Goal: Check status: Check status

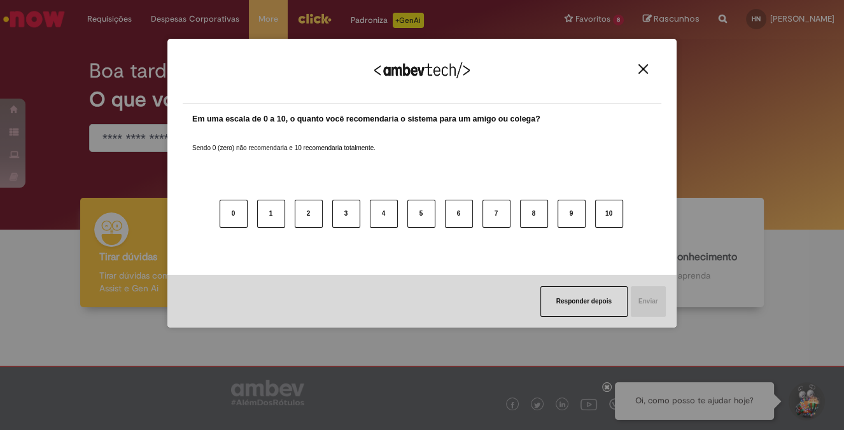
click at [642, 69] on img "Close" at bounding box center [644, 69] width 10 height 10
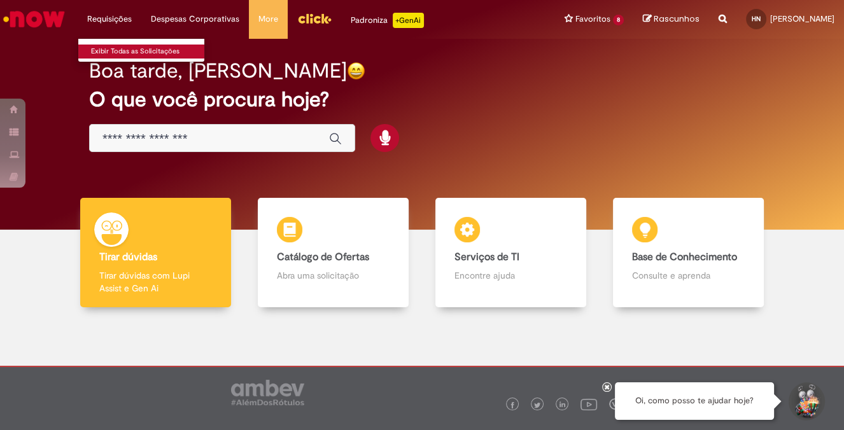
click at [124, 54] on link "Exibir Todas as Solicitações" at bounding box center [148, 52] width 140 height 14
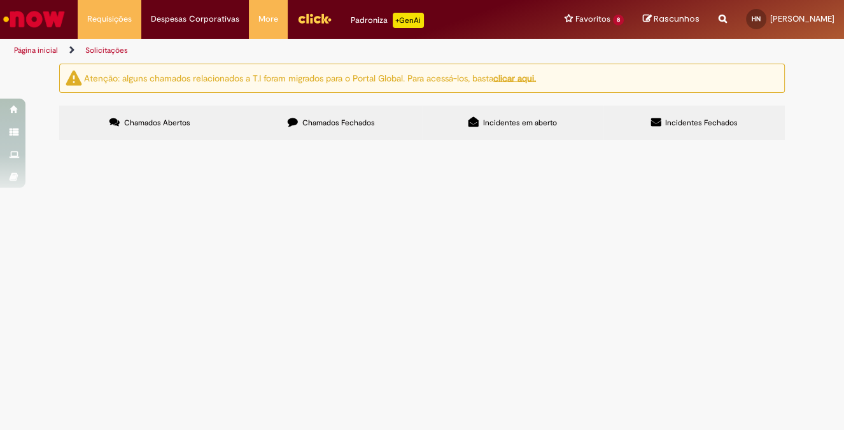
click at [299, 118] on label "Chamados Fechados" at bounding box center [331, 123] width 181 height 34
click at [0, 0] on span "Solicitação TAG Veloe para passagem em pedágios. Placa: SWQ-9G14" at bounding box center [0, 0] width 0 height 0
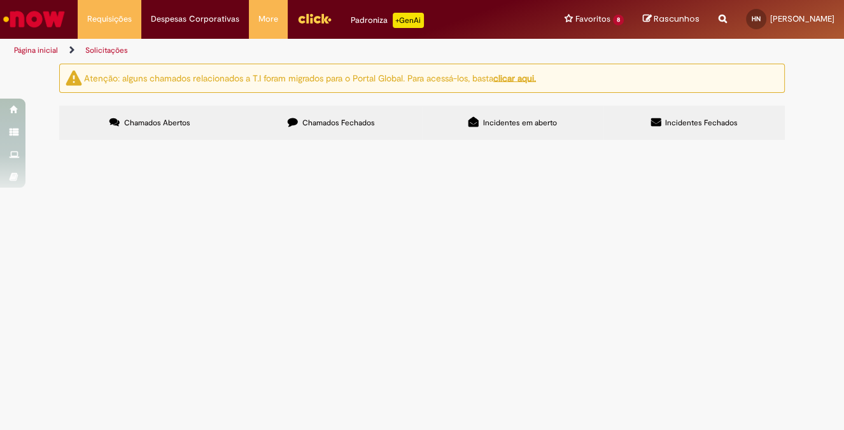
click at [0, 0] on span "Solicitação TAG Veloe para passagem em pedágios. Placa: SWQ-9G14" at bounding box center [0, 0] width 0 height 0
click at [0, 0] on span "Blindagem Frota Leve" at bounding box center [0, 0] width 0 height 0
click at [92, 232] on body "Pular para o conteúdo da página Requisições Exibir Todas as Solicitações Requis…" at bounding box center [422, 215] width 844 height 430
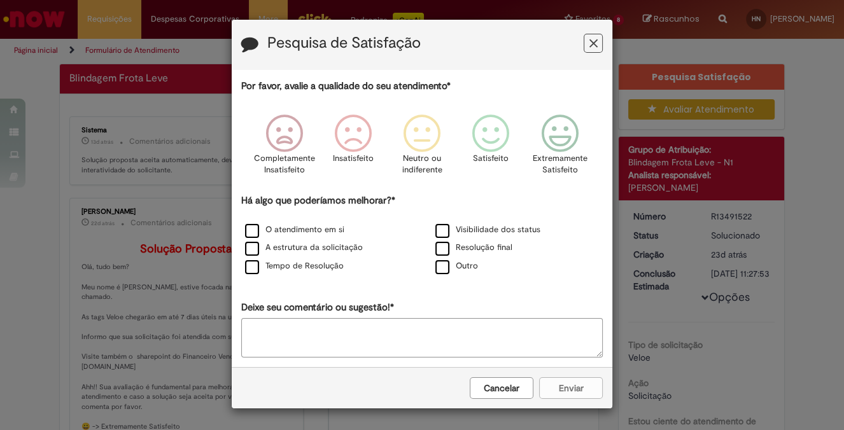
click at [597, 40] on icon "Feedback" at bounding box center [594, 43] width 8 height 13
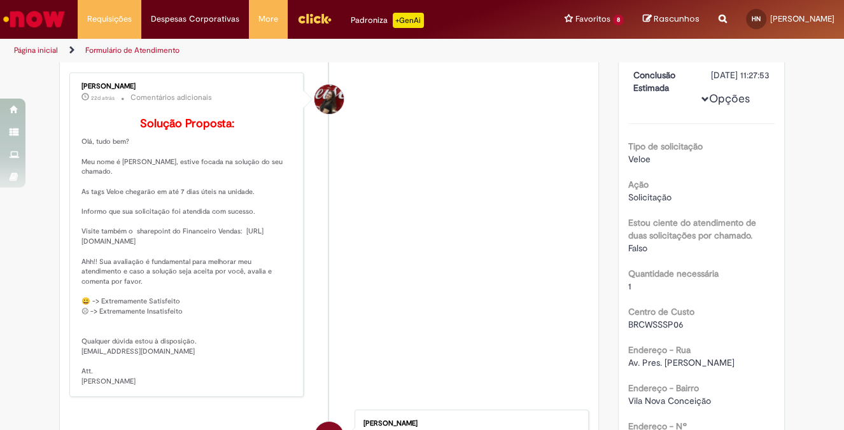
scroll to position [199, 0]
